Goal: Transaction & Acquisition: Purchase product/service

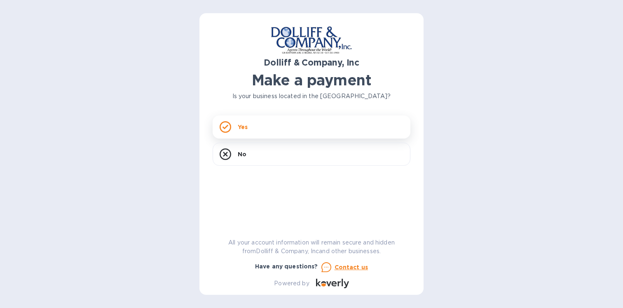
click at [227, 128] on icon at bounding box center [226, 127] width 12 height 12
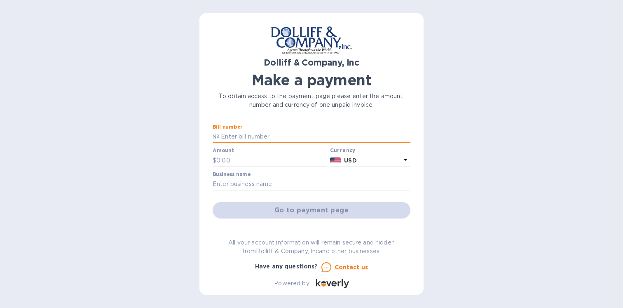
click at [290, 140] on input "text" at bounding box center [314, 137] width 191 height 12
type input "877208"
click at [266, 156] on input "text" at bounding box center [271, 160] width 110 height 12
type input "695"
click at [263, 190] on input "text" at bounding box center [312, 184] width 198 height 12
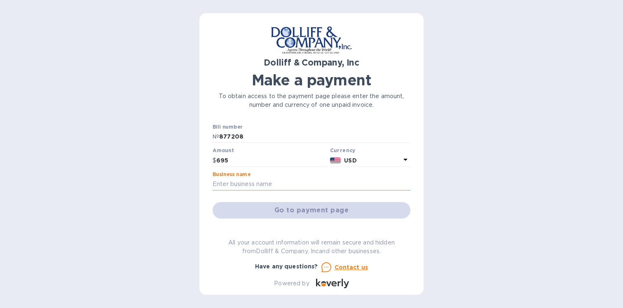
type input "XPRT Fitness"
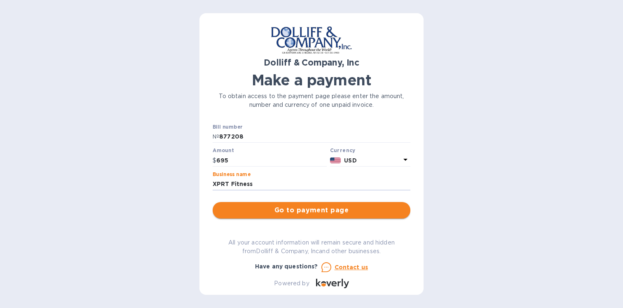
click at [320, 211] on span "Go to payment page" at bounding box center [311, 210] width 185 height 10
